Goal: Transaction & Acquisition: Purchase product/service

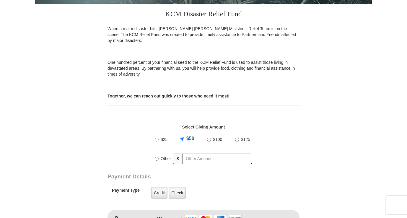
scroll to position [164, 0]
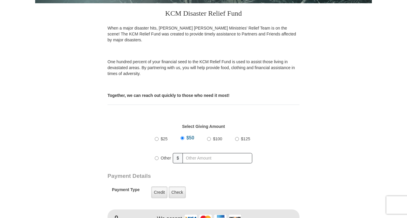
click at [237, 137] on input "$125" at bounding box center [237, 139] width 4 height 4
radio input "true"
click at [160, 186] on label "Credit" at bounding box center [159, 192] width 16 height 12
click at [0, 0] on input "Credit" at bounding box center [0, 0] width 0 height 0
click at [160, 186] on label "Credit" at bounding box center [159, 192] width 16 height 12
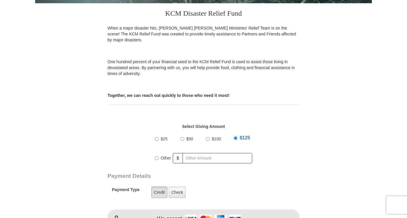
click at [0, 0] on input "Credit" at bounding box center [0, 0] width 0 height 0
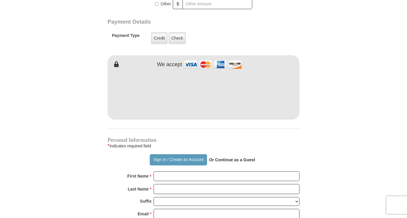
scroll to position [319, 0]
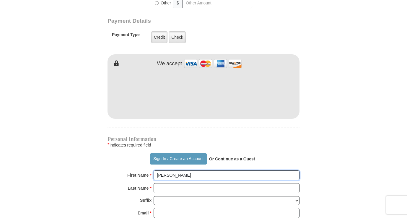
type input "[PERSON_NAME]"
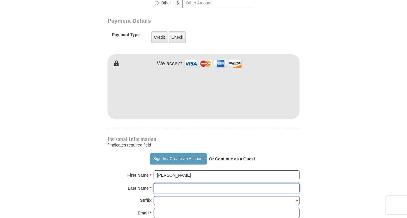
type input "[PERSON_NAME]"
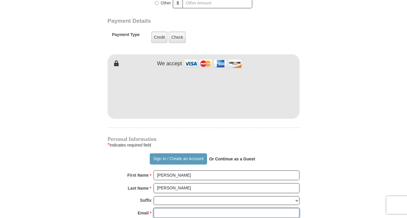
type input "[EMAIL_ADDRESS][DOMAIN_NAME]"
type input "[STREET_ADDRESS][PERSON_NAME]"
type input "[GEOGRAPHIC_DATA]"
select select "NC"
type input "28078"
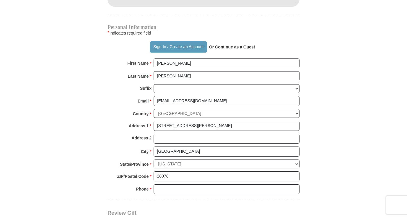
scroll to position [433, 0]
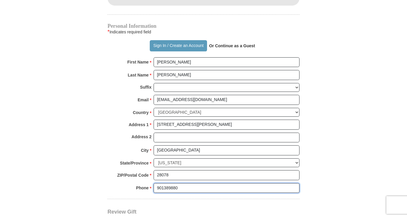
type input "9013898801"
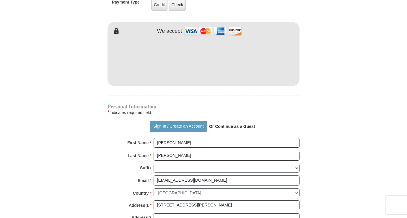
scroll to position [356, 0]
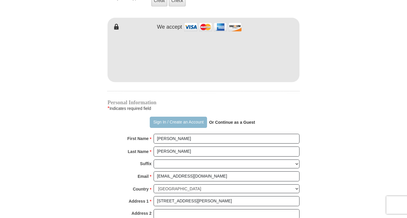
click at [194, 117] on button "Sign In / Create an Account" at bounding box center [178, 122] width 57 height 11
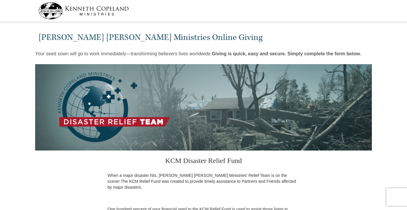
select select "NC"
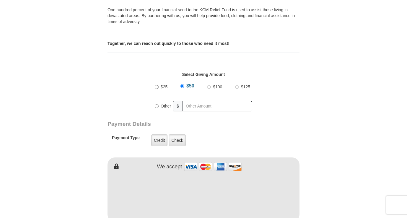
scroll to position [205, 0]
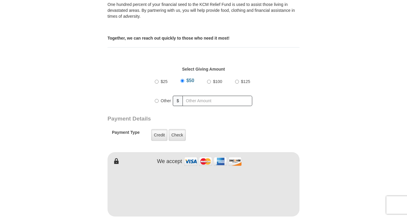
click at [237, 80] on input "$125" at bounding box center [237, 82] width 4 height 4
radio input "true"
click at [162, 129] on label "Credit" at bounding box center [159, 135] width 16 height 12
click at [0, 0] on input "Credit" at bounding box center [0, 0] width 0 height 0
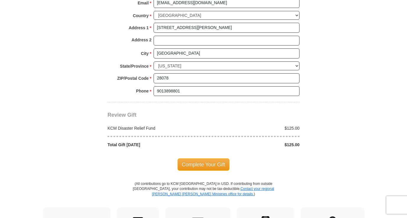
scroll to position [499, 0]
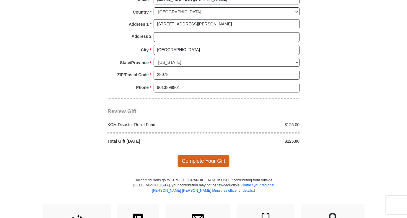
click at [210, 155] on span "Complete Your Gift" at bounding box center [204, 161] width 52 height 12
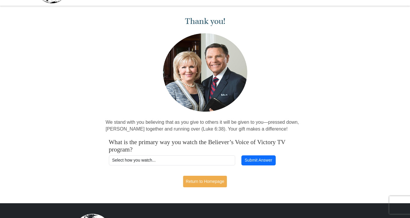
scroll to position [17, 0]
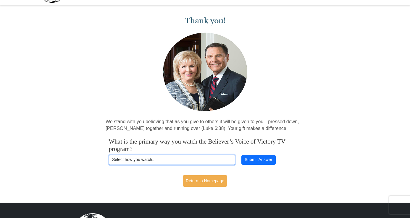
select select "VICTORYCOM"
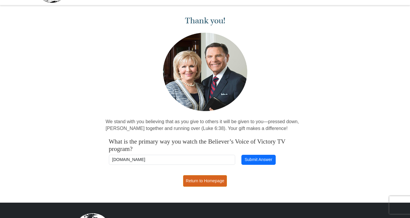
click at [209, 180] on link "Return to Homepage" at bounding box center [205, 181] width 44 height 12
